Goal: Transaction & Acquisition: Purchase product/service

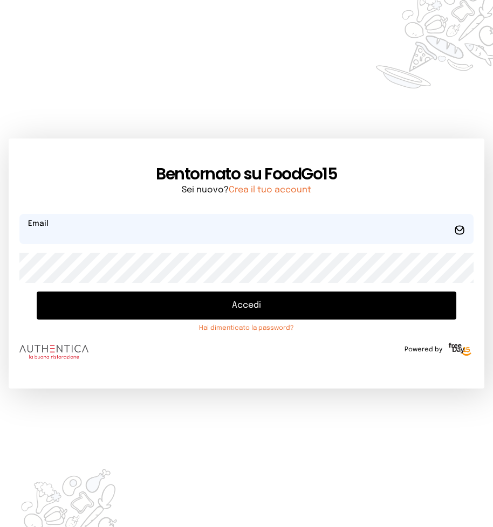
type input "**********"
click at [248, 308] on button "Accedi" at bounding box center [247, 306] width 420 height 28
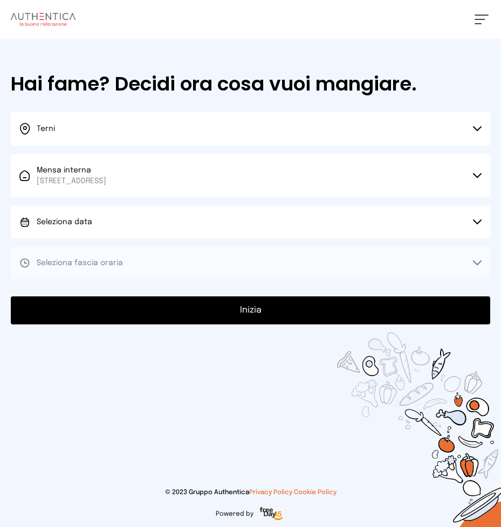
click at [476, 217] on button "Seleziona data" at bounding box center [250, 222] width 479 height 32
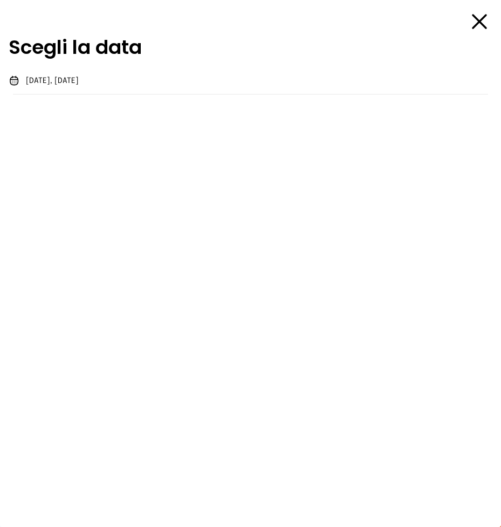
drag, startPoint x: 31, startPoint y: 80, endPoint x: 45, endPoint y: 95, distance: 20.6
click at [30, 79] on span "[DATE], [DATE]" at bounding box center [52, 80] width 53 height 11
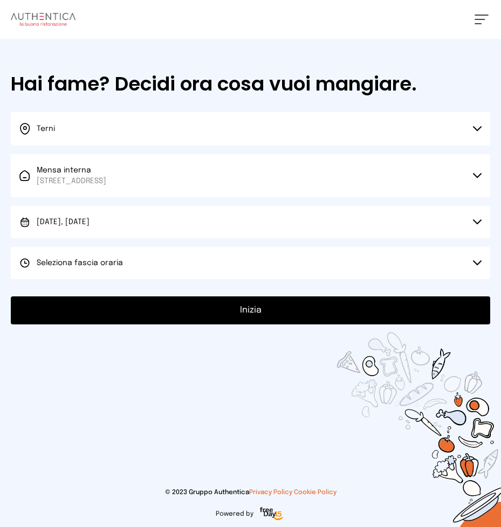
drag, startPoint x: 478, startPoint y: 261, endPoint x: 473, endPoint y: 256, distance: 6.9
click at [473, 256] on button "Seleziona fascia oraria" at bounding box center [250, 263] width 479 height 32
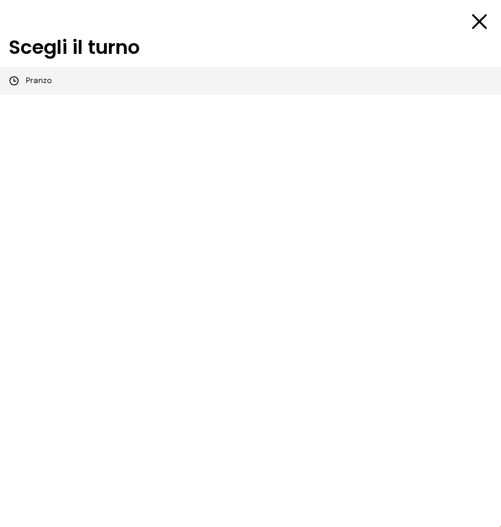
click at [38, 79] on span "Pranzo" at bounding box center [39, 80] width 26 height 11
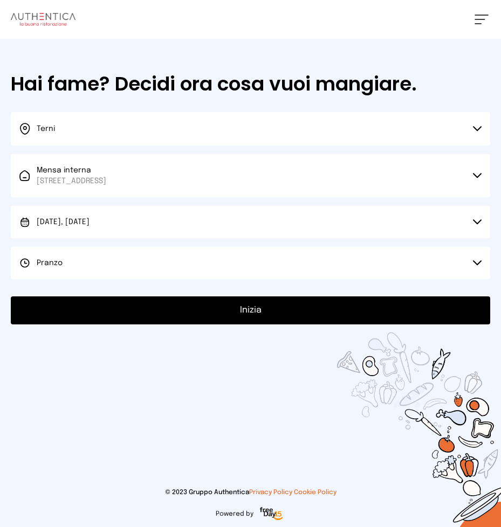
click at [247, 310] on button "Inizia" at bounding box center [250, 311] width 479 height 28
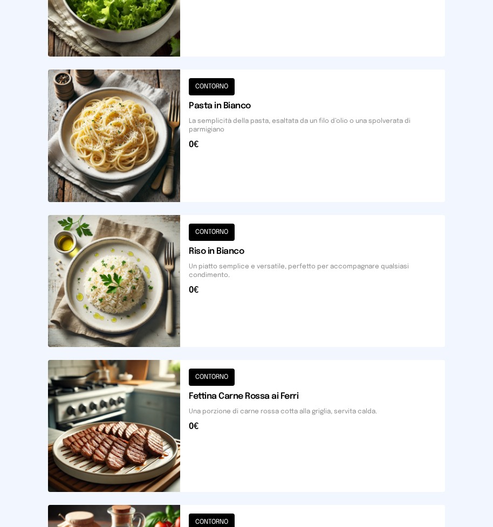
scroll to position [593, 0]
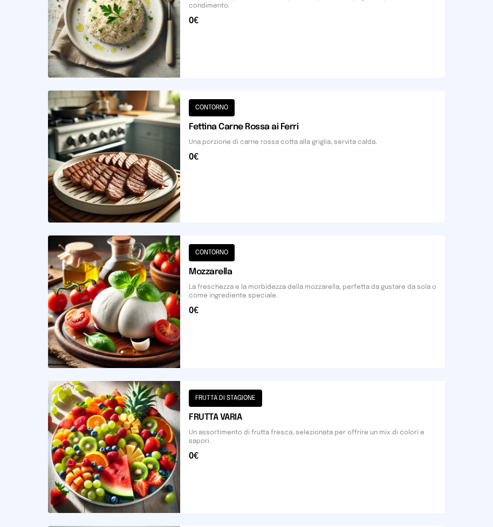
click at [267, 316] on button at bounding box center [246, 302] width 397 height 132
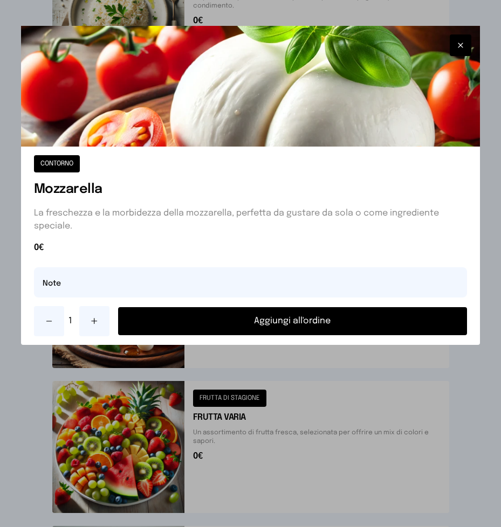
click at [300, 321] on button "Aggiungi all'ordine" at bounding box center [292, 321] width 349 height 28
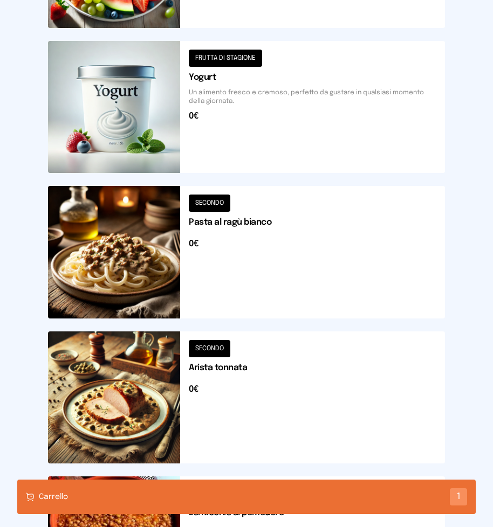
scroll to position [1193, 0]
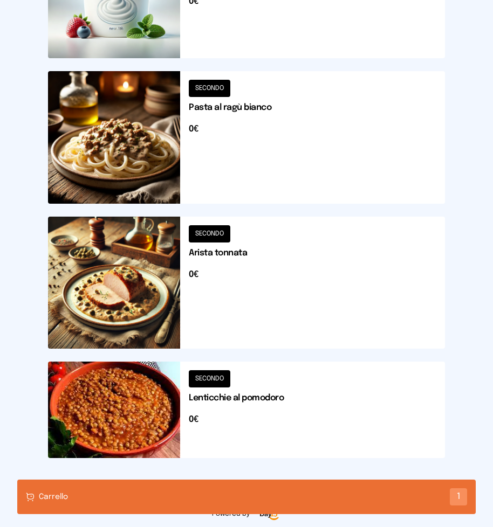
click at [290, 292] on button at bounding box center [246, 283] width 397 height 132
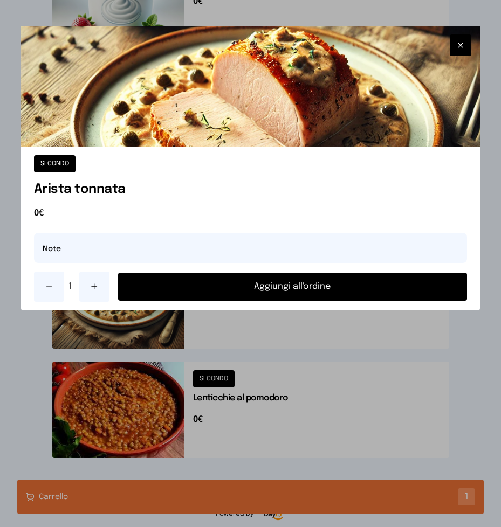
click at [301, 289] on button "Aggiungi all'ordine" at bounding box center [292, 287] width 349 height 28
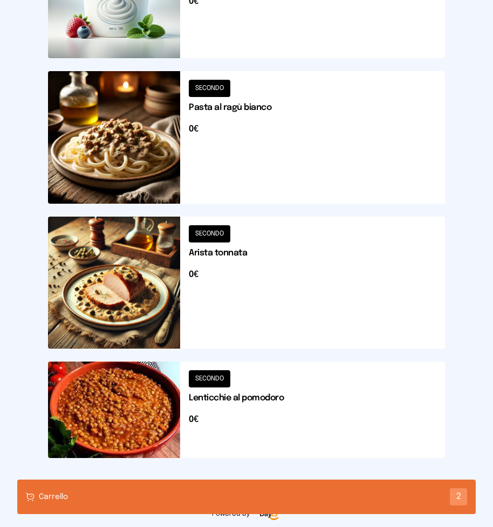
click at [262, 401] on button at bounding box center [246, 410] width 397 height 97
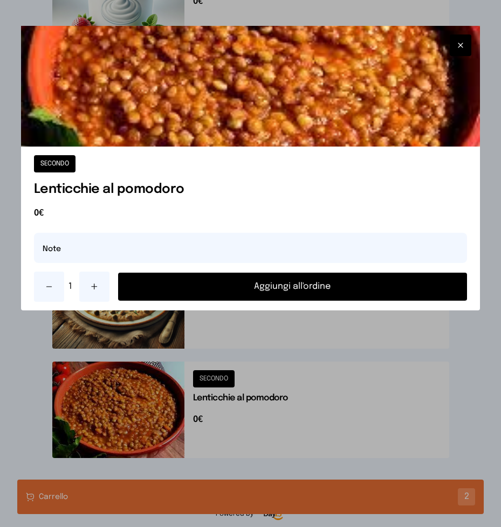
click at [264, 288] on button "Aggiungi all'ordine" at bounding box center [292, 287] width 349 height 28
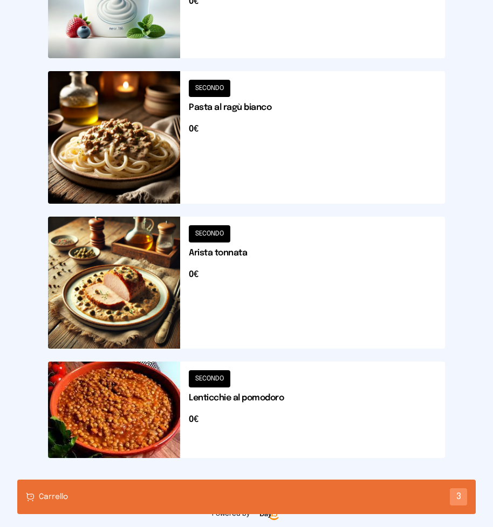
click at [247, 498] on div "Carrello 3" at bounding box center [246, 497] width 458 height 35
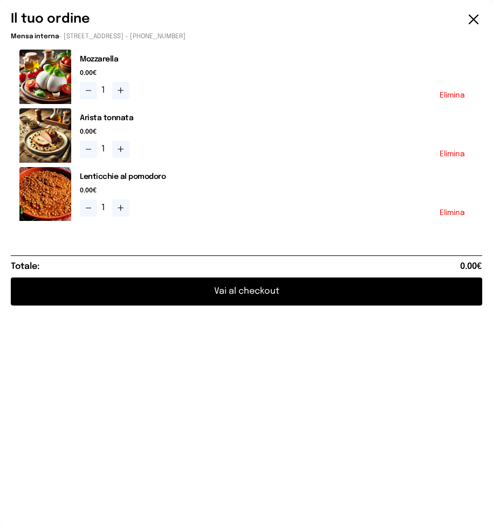
click at [287, 294] on button "Vai al checkout" at bounding box center [246, 292] width 471 height 28
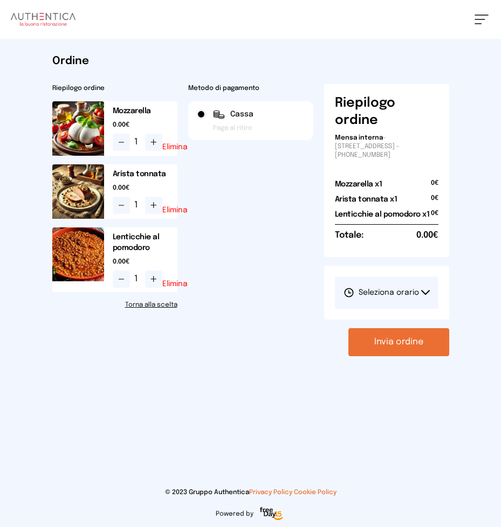
drag, startPoint x: 423, startPoint y: 292, endPoint x: 416, endPoint y: 286, distance: 9.2
click at [421, 290] on icon at bounding box center [425, 292] width 9 height 5
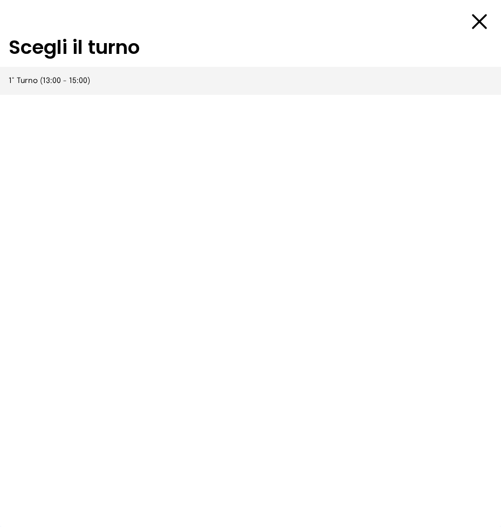
click at [73, 81] on span "1° Turno (13:00 - 15:00)" at bounding box center [49, 80] width 81 height 11
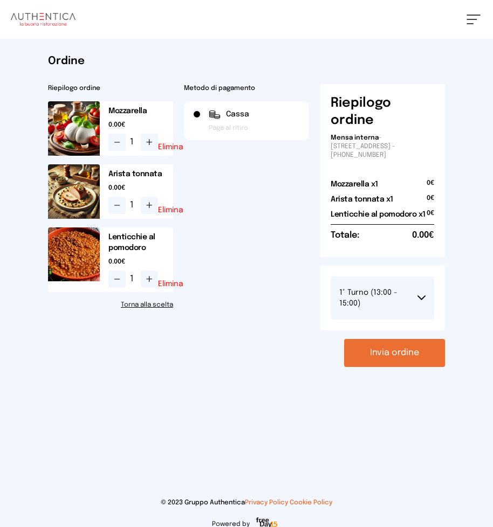
click at [384, 355] on button "Invia ordine" at bounding box center [394, 353] width 101 height 28
